Goal: Information Seeking & Learning: Find specific fact

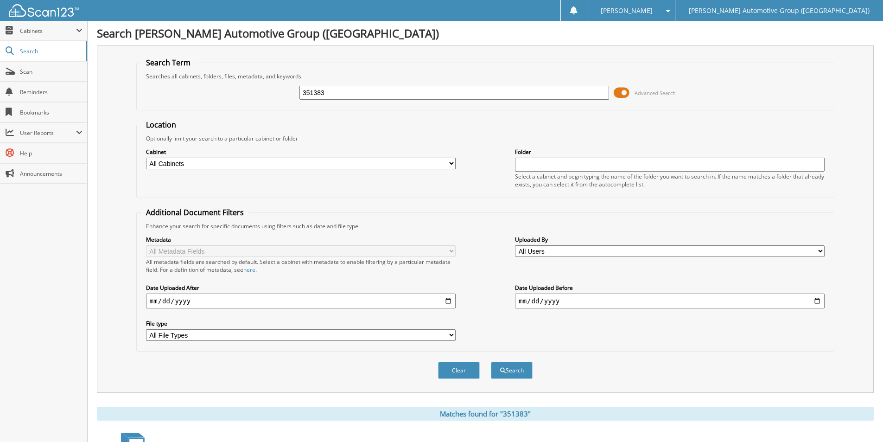
click at [345, 96] on input "351383" at bounding box center [454, 93] width 310 height 14
type input "SRB00023"
click at [491, 361] on button "Search" at bounding box center [512, 369] width 42 height 17
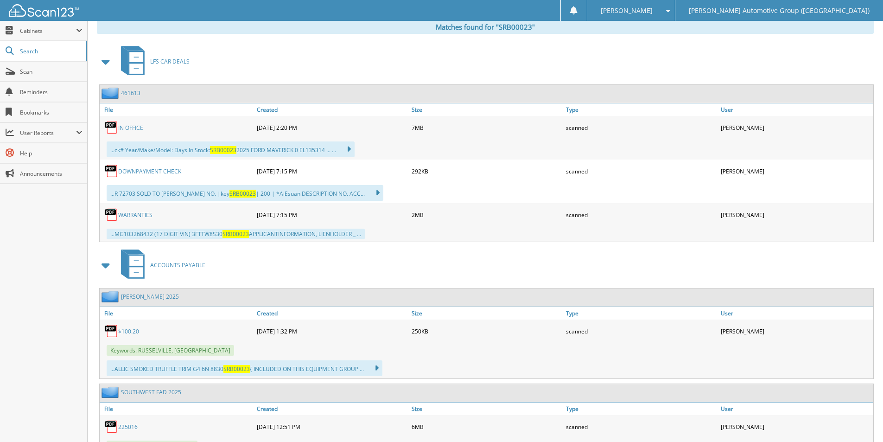
scroll to position [324, 0]
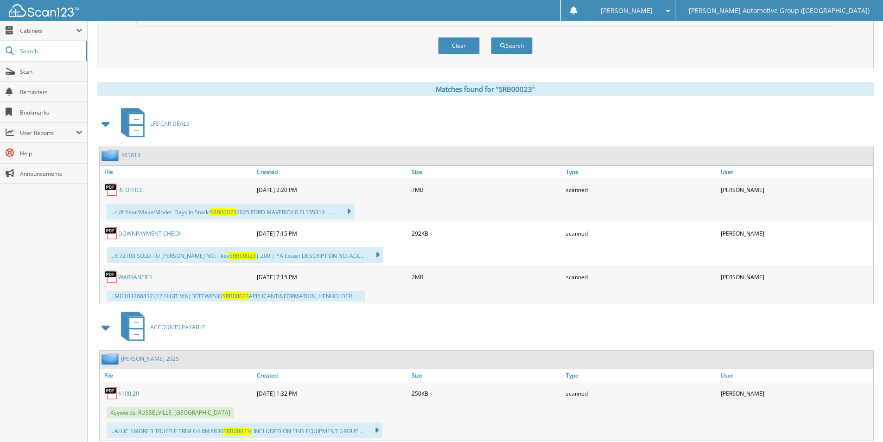
click at [133, 158] on link "461613" at bounding box center [130, 155] width 19 height 8
